Goal: Task Accomplishment & Management: Use online tool/utility

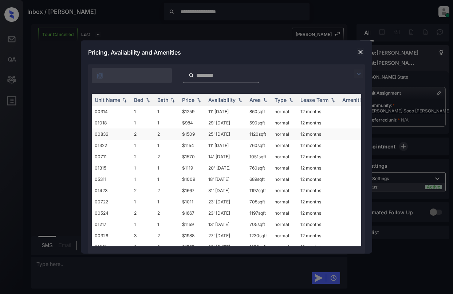
scroll to position [686, 0]
click at [168, 110] on td "1" at bounding box center [166, 111] width 25 height 11
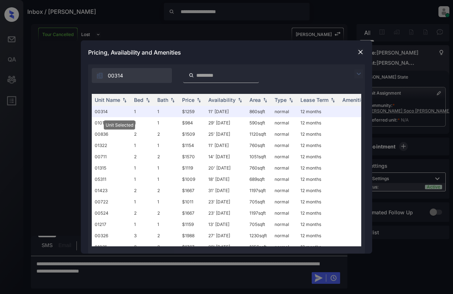
click at [355, 50] on div "Pricing, Availability and Amenities" at bounding box center [226, 52] width 291 height 24
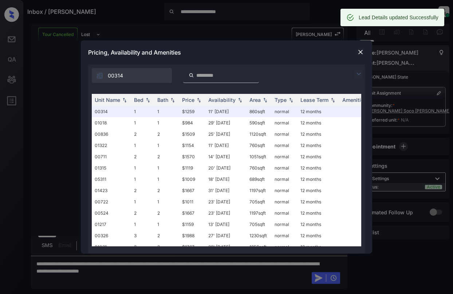
click at [357, 50] on img at bounding box center [360, 51] width 7 height 7
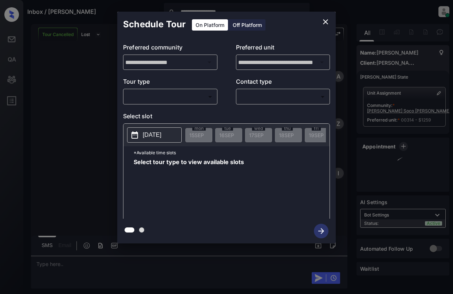
scroll to position [733, 0]
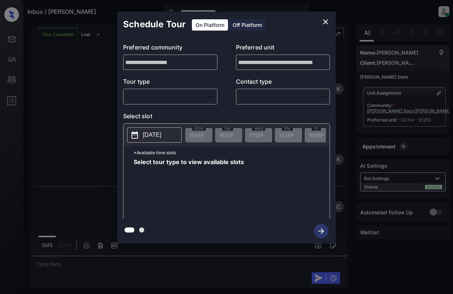
click at [198, 94] on body "**********" at bounding box center [226, 147] width 453 height 294
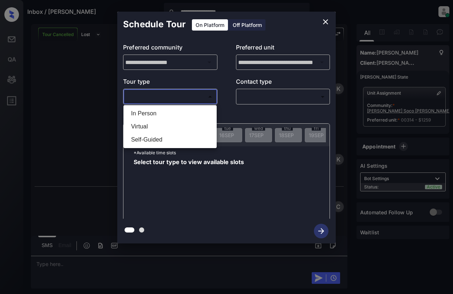
click at [143, 112] on li "In Person" at bounding box center [170, 113] width 90 height 13
type input "********"
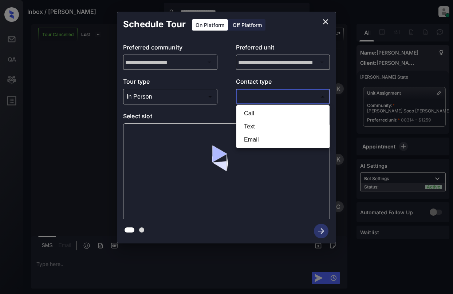
click at [290, 96] on body "**********" at bounding box center [226, 147] width 453 height 294
click at [263, 127] on li "Text" at bounding box center [283, 126] width 90 height 13
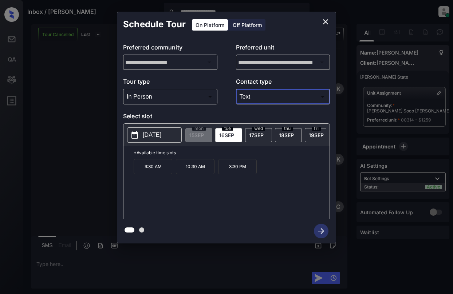
click at [160, 130] on button "[DATE]" at bounding box center [154, 134] width 55 height 15
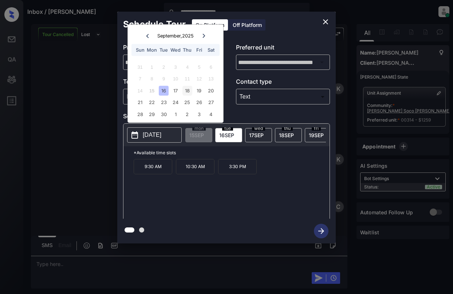
click at [187, 88] on div "18" at bounding box center [187, 91] width 10 height 10
click at [286, 174] on p "3:45 PM" at bounding box center [279, 166] width 39 height 15
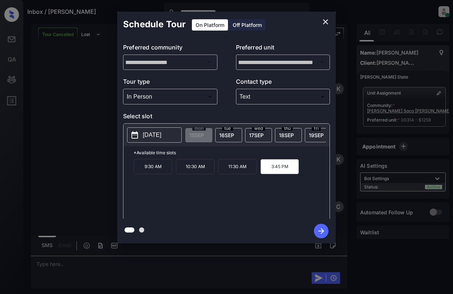
click at [270, 97] on body "**********" at bounding box center [226, 147] width 453 height 294
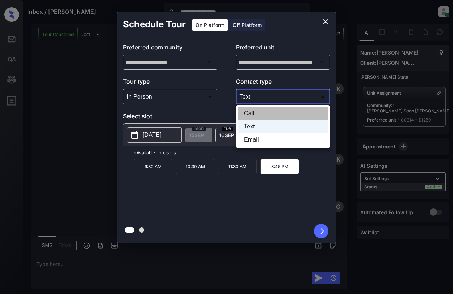
click at [247, 114] on li "Call" at bounding box center [283, 113] width 90 height 13
type input "****"
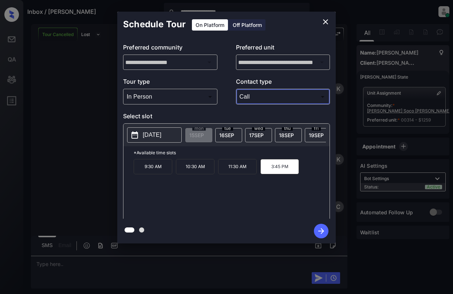
click at [320, 224] on icon "button" at bounding box center [321, 231] width 15 height 15
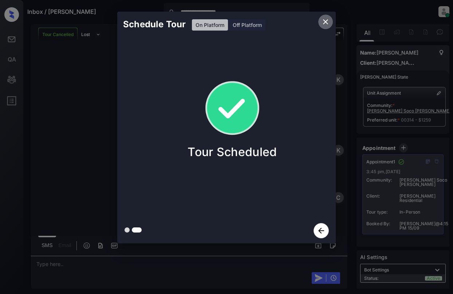
click at [327, 21] on icon "close" at bounding box center [325, 21] width 9 height 9
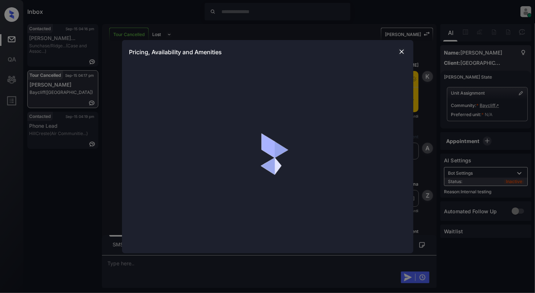
scroll to position [1380, 0]
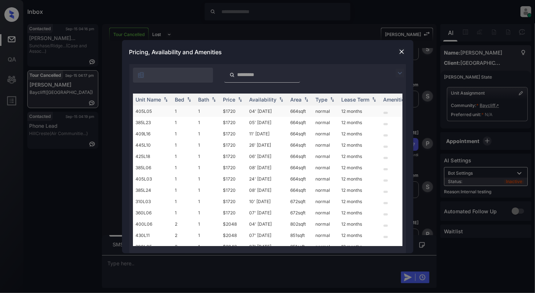
click at [163, 114] on td "405L05" at bounding box center [152, 111] width 39 height 11
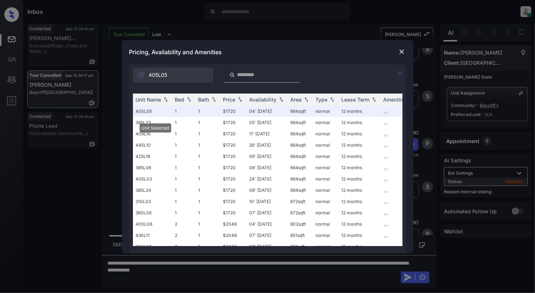
click at [400, 50] on img at bounding box center [401, 51] width 7 height 7
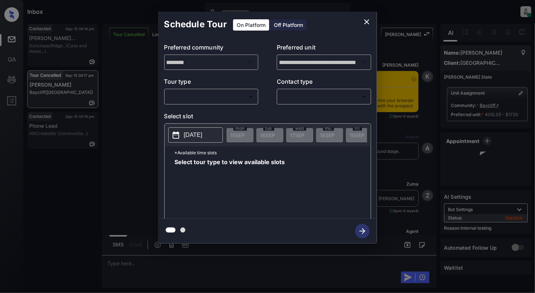
scroll to position [4291, 0]
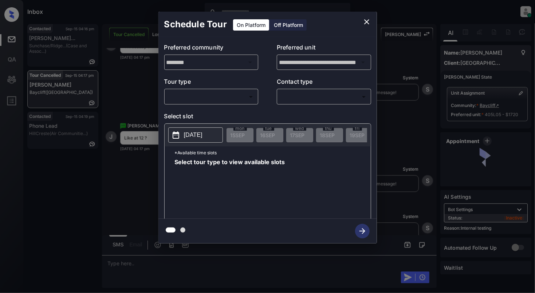
click at [211, 95] on body "Inbox Cynthia Montañez Online Set yourself offline Set yourself on break Profil…" at bounding box center [267, 146] width 535 height 293
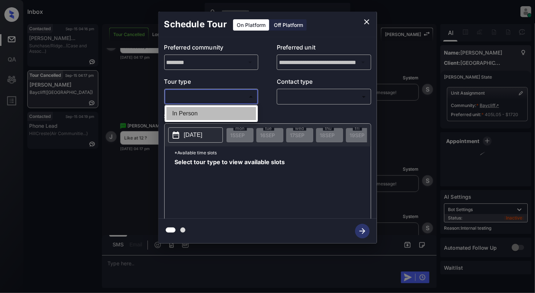
click at [204, 112] on li "In Person" at bounding box center [211, 113] width 90 height 13
type input "********"
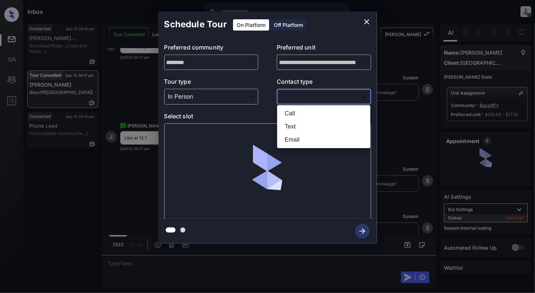
click at [292, 94] on body "Inbox Cynthia Montañez Online Set yourself offline Set yourself on break Profil…" at bounding box center [267, 146] width 535 height 293
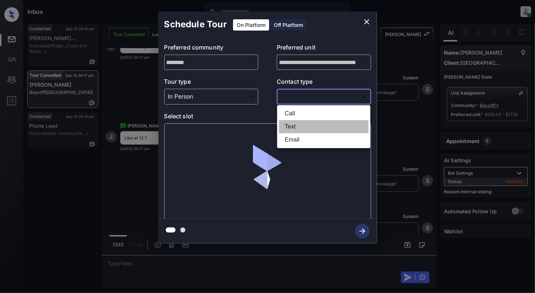
click at [294, 123] on li "Text" at bounding box center [324, 126] width 90 height 13
type input "****"
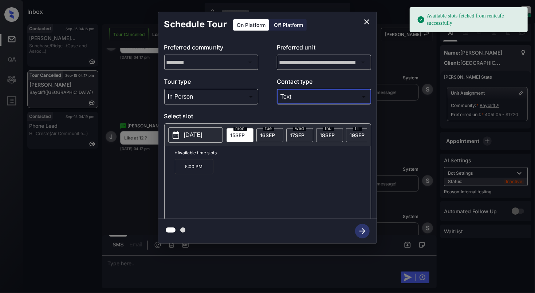
click at [185, 135] on p "2025-09-15" at bounding box center [193, 135] width 19 height 9
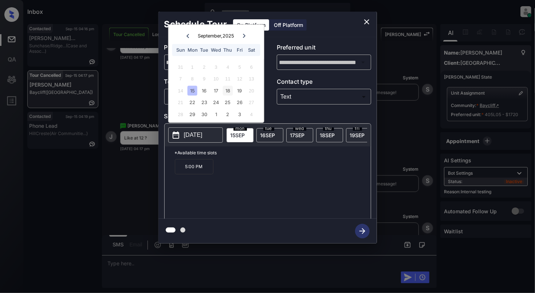
click at [228, 92] on div "18" at bounding box center [228, 91] width 10 height 10
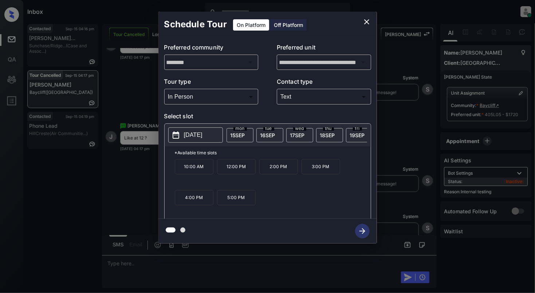
click at [218, 159] on p "*Available time slots" at bounding box center [273, 152] width 196 height 13
click at [228, 170] on p "12:00 PM" at bounding box center [236, 166] width 39 height 15
click at [357, 234] on icon "button" at bounding box center [362, 231] width 15 height 15
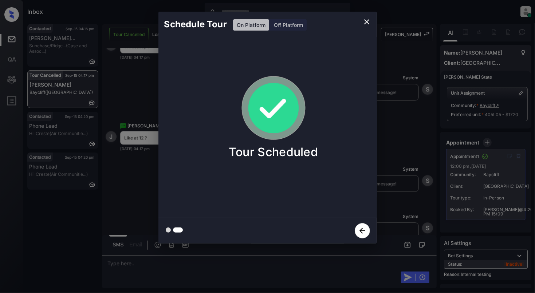
click at [68, 215] on div "Schedule Tour On Platform Off Platform Tour Scheduled" at bounding box center [267, 127] width 535 height 255
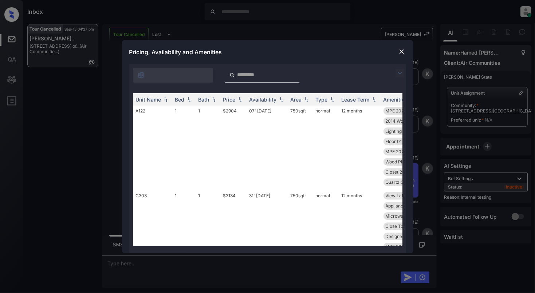
scroll to position [1262, 0]
click at [188, 99] on img at bounding box center [188, 99] width 7 height 5
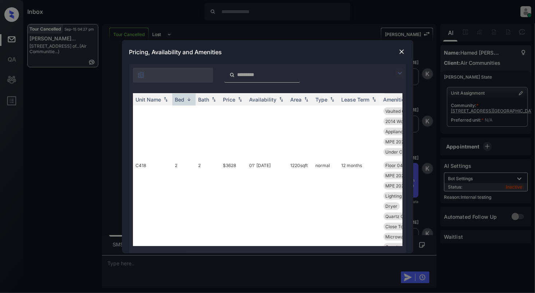
scroll to position [30, 0]
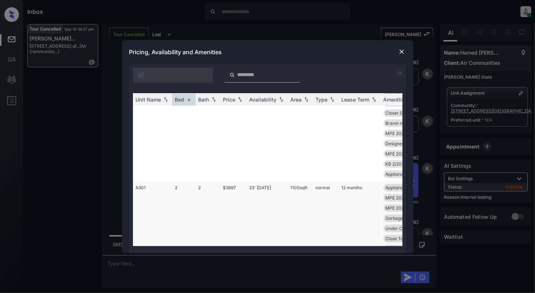
click at [159, 194] on td "A301" at bounding box center [152, 228] width 39 height 95
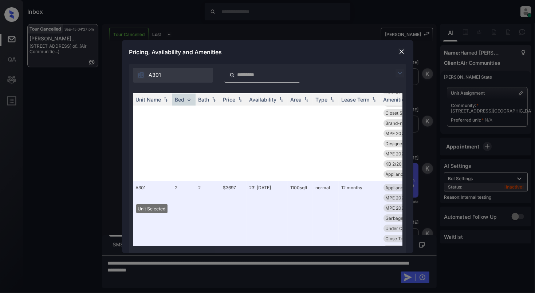
click at [402, 49] on img at bounding box center [401, 51] width 7 height 7
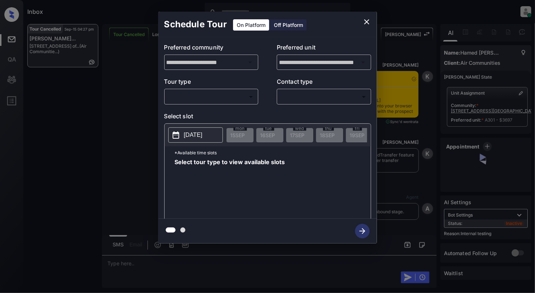
scroll to position [4878, 0]
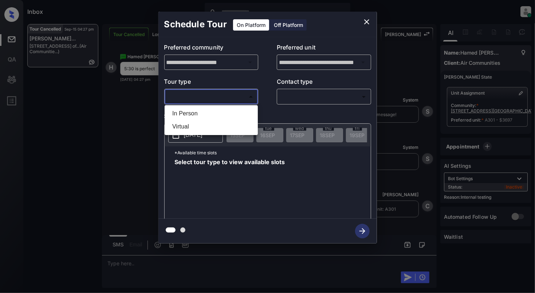
click at [221, 96] on body "Inbox Cynthia Montañez Online Set yourself offline Set yourself on break Profil…" at bounding box center [267, 146] width 535 height 293
click at [223, 115] on li "In Person" at bounding box center [211, 113] width 90 height 13
type input "********"
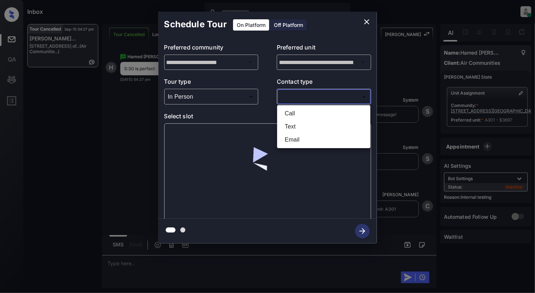
click at [293, 92] on body "Inbox Cynthia Montañez Online Set yourself offline Set yourself on break Profil…" at bounding box center [267, 146] width 535 height 293
click at [293, 125] on li "Text" at bounding box center [324, 126] width 90 height 13
type input "****"
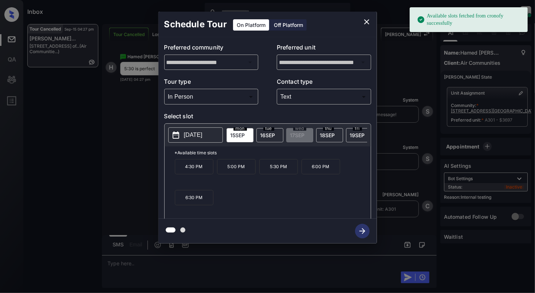
click at [186, 134] on p "[DATE]" at bounding box center [193, 135] width 19 height 9
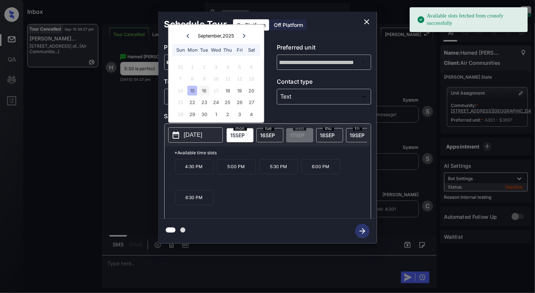
click at [200, 91] on div "16" at bounding box center [204, 91] width 10 height 10
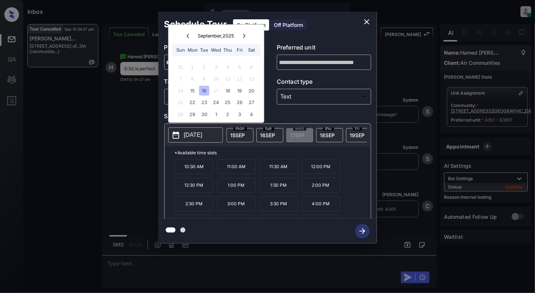
scroll to position [32, 0]
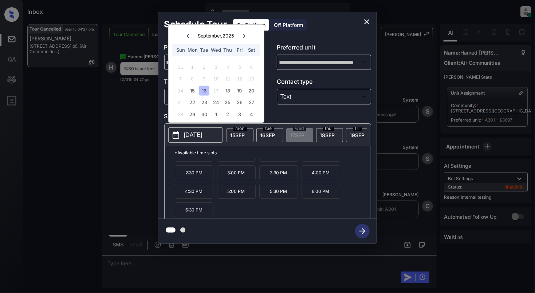
click at [280, 198] on p "5:30 PM" at bounding box center [278, 191] width 39 height 15
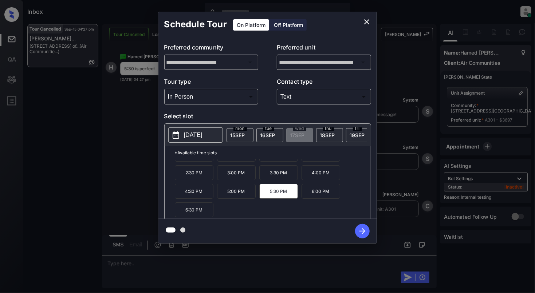
click at [366, 228] on icon "button" at bounding box center [362, 231] width 15 height 15
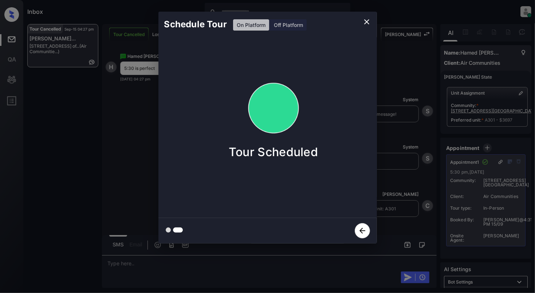
click at [367, 19] on icon "close" at bounding box center [366, 21] width 9 height 9
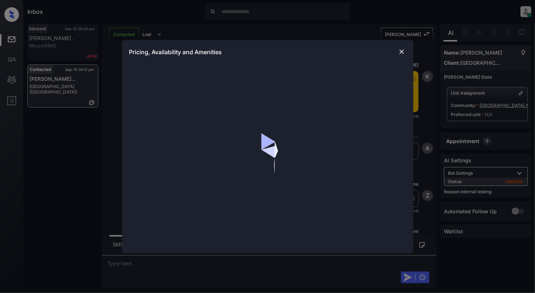
scroll to position [772, 0]
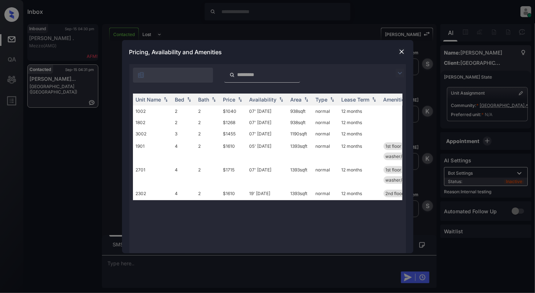
click at [401, 51] on img at bounding box center [401, 51] width 7 height 7
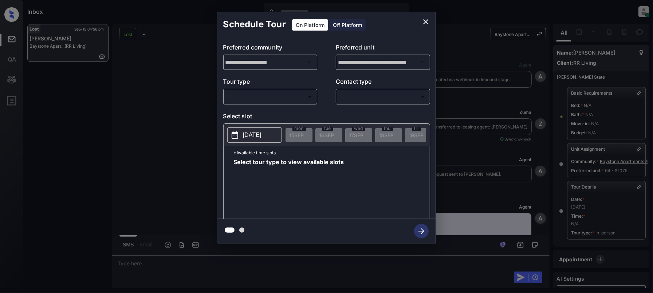
scroll to position [79, 0]
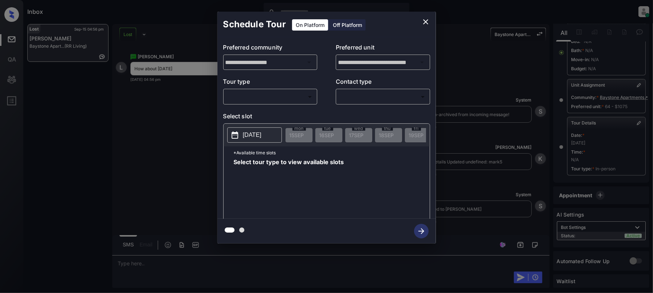
click at [248, 136] on p "[DATE]" at bounding box center [252, 135] width 19 height 9
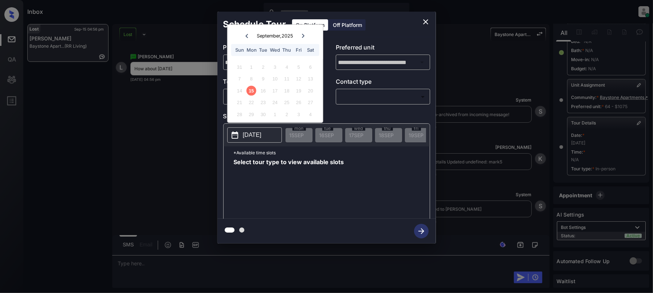
drag, startPoint x: 320, startPoint y: 40, endPoint x: 320, endPoint y: 55, distance: 15.7
click at [320, 40] on div "[DATE] Sun Mon Tue Wed Thu Fri Sat" at bounding box center [274, 42] width 95 height 34
click at [240, 138] on button "[DATE]" at bounding box center [254, 134] width 55 height 15
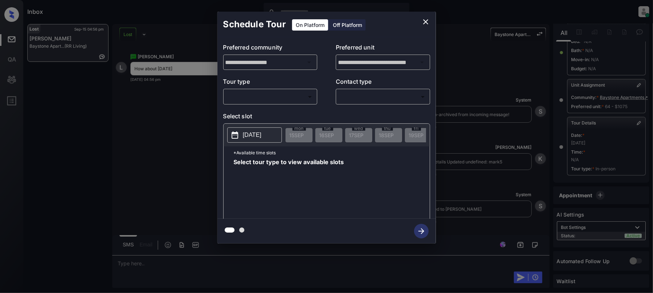
click at [253, 134] on p "[DATE]" at bounding box center [252, 135] width 19 height 9
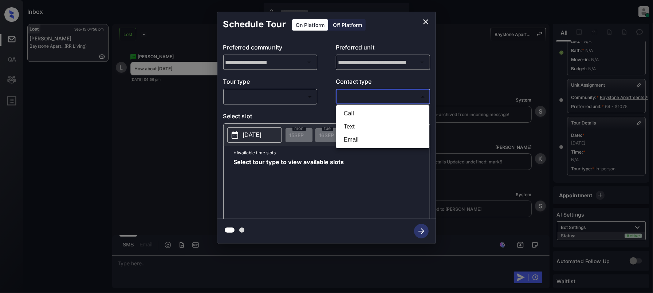
click at [379, 95] on body "Inbox [PERSON_NAME] Online Set yourself offline Set yourself on break Profile S…" at bounding box center [326, 146] width 653 height 293
click at [353, 122] on li "Text" at bounding box center [383, 126] width 90 height 13
type input "****"
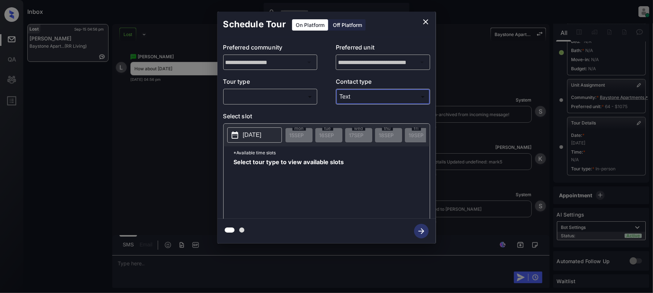
click at [300, 100] on body "Inbox [PERSON_NAME] Online Set yourself offline Set yourself on break Profile S…" at bounding box center [326, 146] width 653 height 293
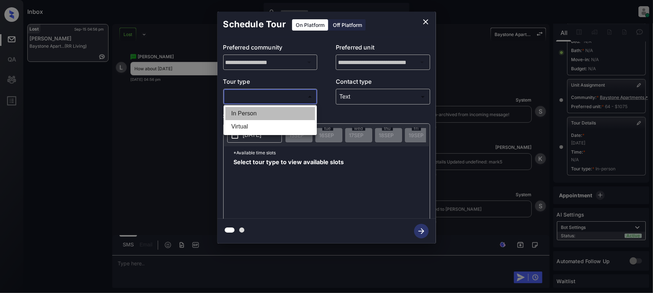
click at [245, 114] on li "In Person" at bounding box center [270, 113] width 90 height 13
type input "********"
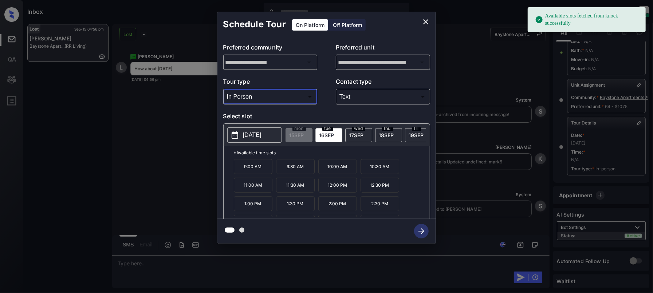
click at [260, 137] on p "2025-09-16" at bounding box center [252, 135] width 19 height 9
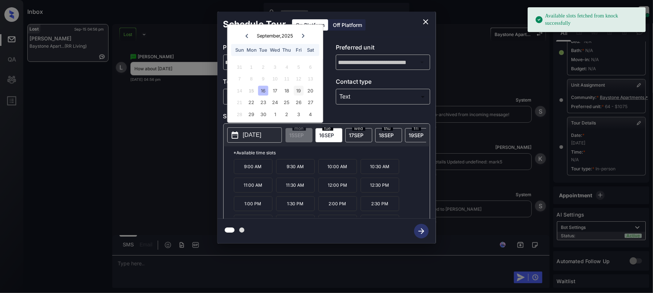
click at [301, 89] on div "19" at bounding box center [299, 91] width 10 height 10
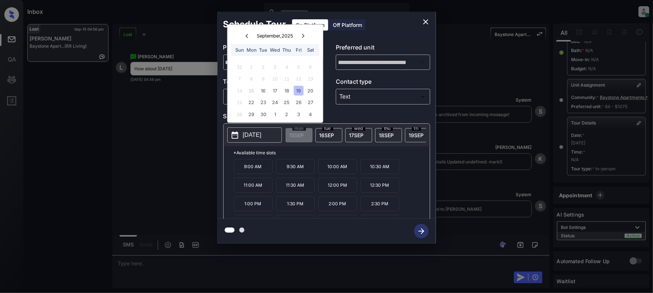
click at [296, 91] on div "19" at bounding box center [299, 91] width 10 height 10
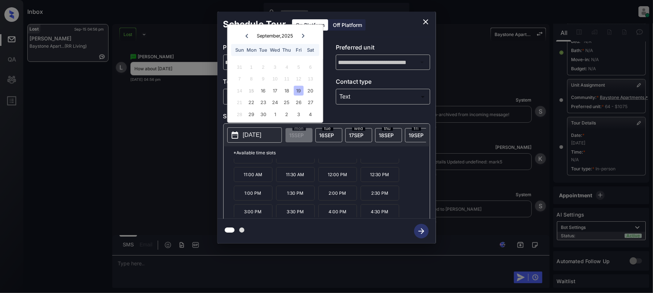
scroll to position [13, 0]
click at [424, 22] on icon "close" at bounding box center [425, 21] width 9 height 9
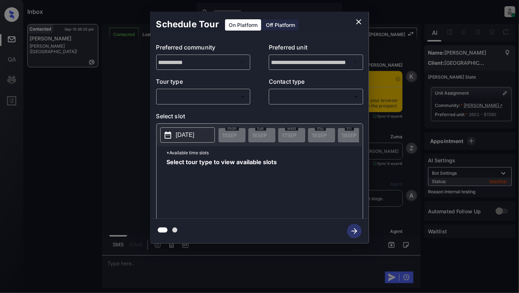
scroll to position [1583, 0]
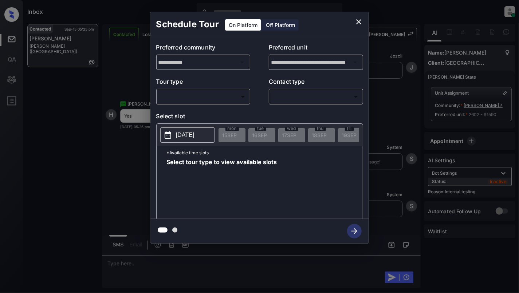
click at [188, 132] on p "2025-09-15" at bounding box center [185, 135] width 19 height 9
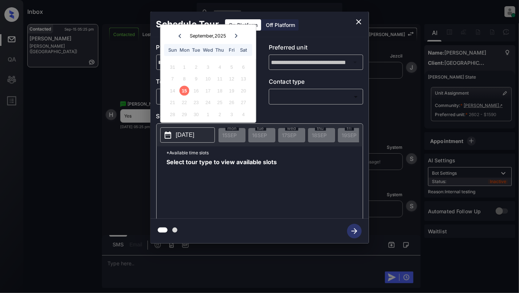
click at [197, 89] on div "16" at bounding box center [196, 91] width 10 height 10
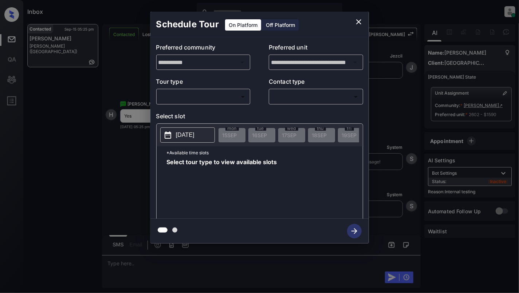
click at [306, 86] on p "Contact type" at bounding box center [316, 83] width 94 height 12
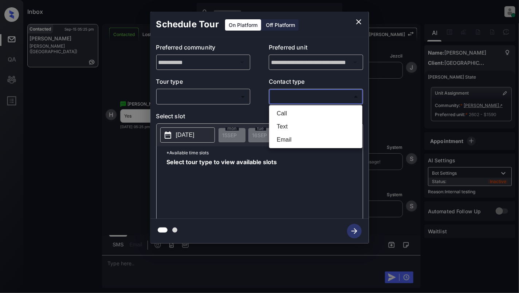
click at [308, 92] on body "Inbox Cynthia Montañez Online Set yourself offline Set yourself on break Profil…" at bounding box center [259, 146] width 519 height 293
click at [293, 123] on li "Text" at bounding box center [316, 126] width 90 height 13
type input "****"
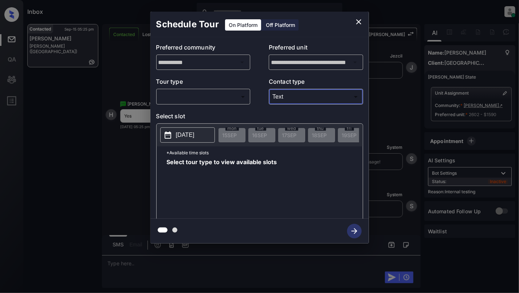
click at [216, 94] on body "Inbox Cynthia Montañez Online Set yourself offline Set yourself on break Profil…" at bounding box center [259, 146] width 519 height 293
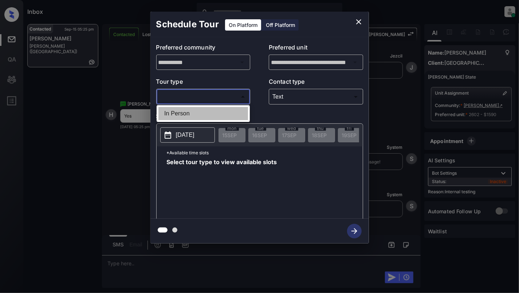
click at [188, 120] on li "In Person" at bounding box center [203, 113] width 90 height 13
type input "********"
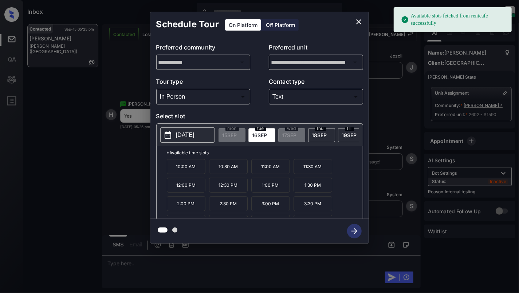
click at [199, 169] on p "10:00 AM" at bounding box center [186, 166] width 39 height 15
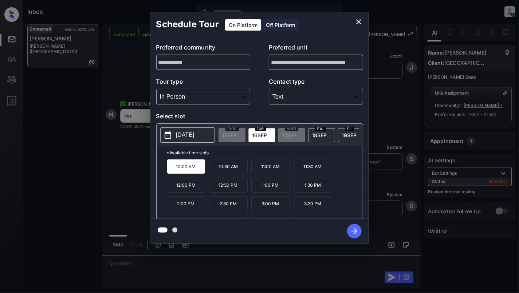
click at [353, 235] on icon "button" at bounding box center [354, 231] width 15 height 15
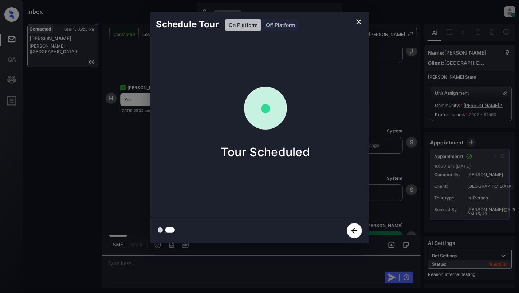
click at [360, 24] on icon "close" at bounding box center [358, 21] width 9 height 9
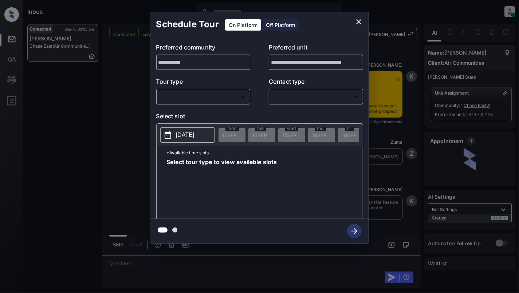
scroll to position [1318, 0]
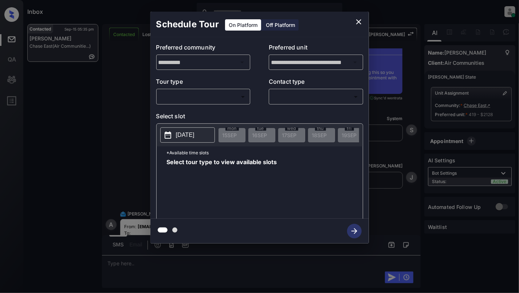
click at [175, 97] on body "Inbox [PERSON_NAME] Online Set yourself offline Set yourself on break Profile S…" at bounding box center [259, 146] width 519 height 293
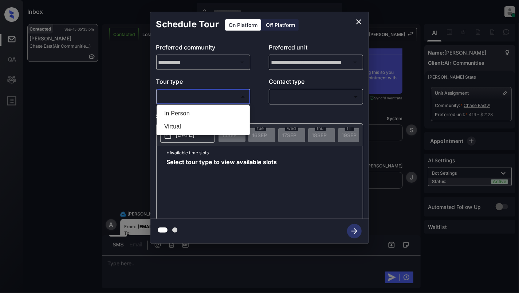
click at [357, 24] on div at bounding box center [259, 146] width 519 height 293
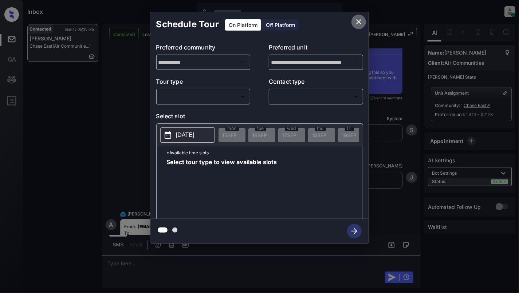
click at [357, 17] on button "close" at bounding box center [358, 22] width 15 height 15
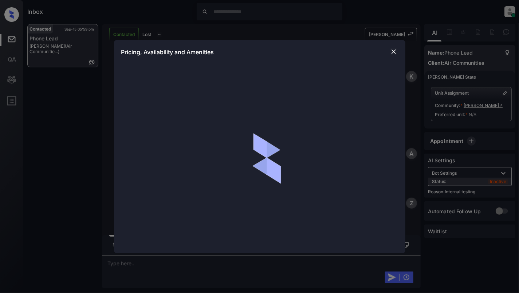
scroll to position [2439, 0]
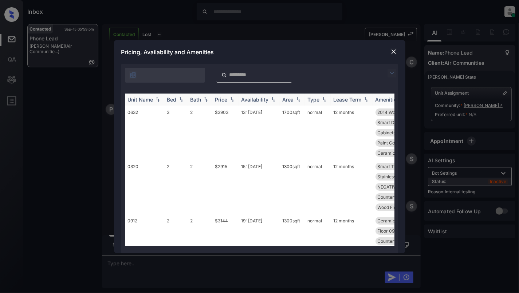
click at [178, 98] on img at bounding box center [180, 99] width 7 height 5
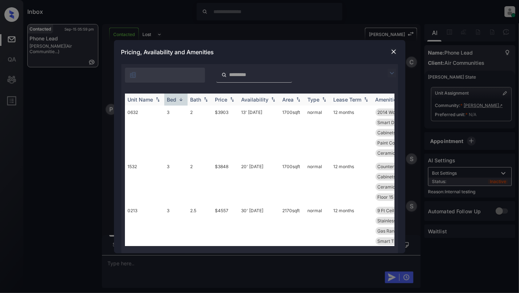
click at [178, 98] on img at bounding box center [180, 99] width 7 height 5
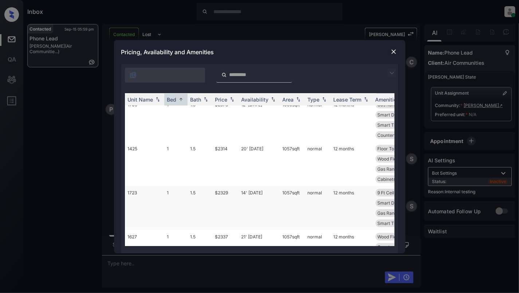
scroll to position [388, 0]
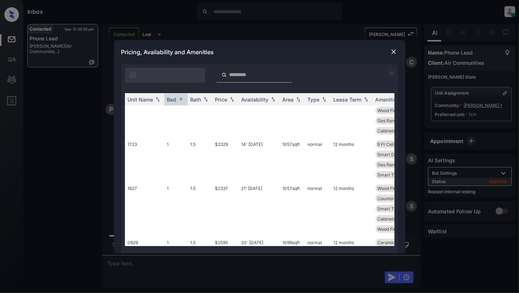
click at [391, 52] on img at bounding box center [393, 51] width 7 height 7
